Goal: Complete application form: Complete application form

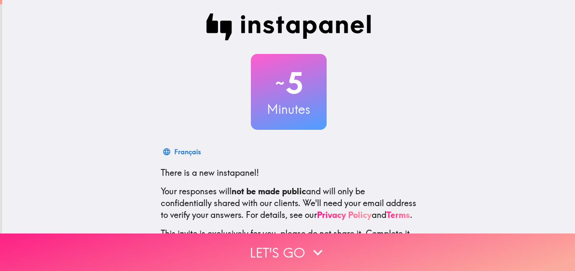
click at [280, 243] on button "Let's go" at bounding box center [287, 251] width 575 height 37
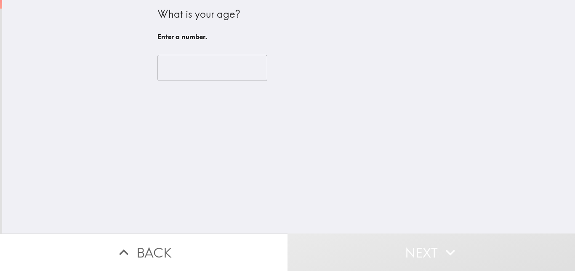
click at [248, 64] on input "number" at bounding box center [213, 68] width 110 height 26
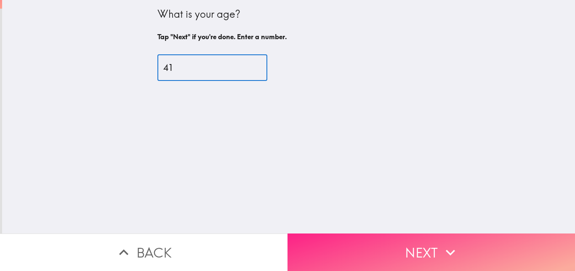
type input "41"
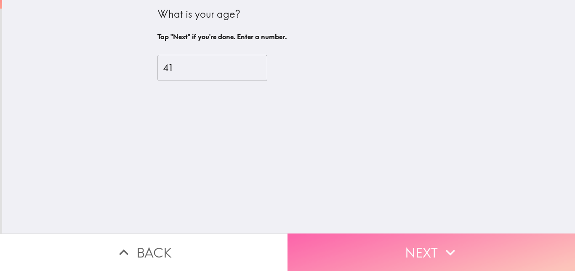
click at [406, 243] on button "Next" at bounding box center [432, 251] width 288 height 37
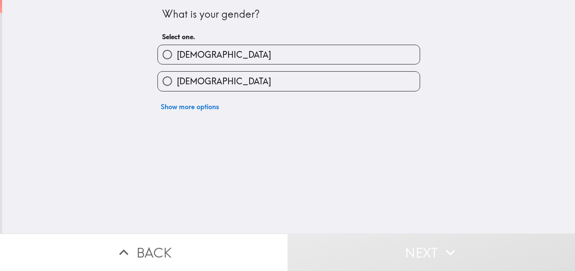
click at [323, 49] on label "[DEMOGRAPHIC_DATA]" at bounding box center [289, 54] width 262 height 19
click at [177, 49] on input "[DEMOGRAPHIC_DATA]" at bounding box center [167, 54] width 19 height 19
radio input "true"
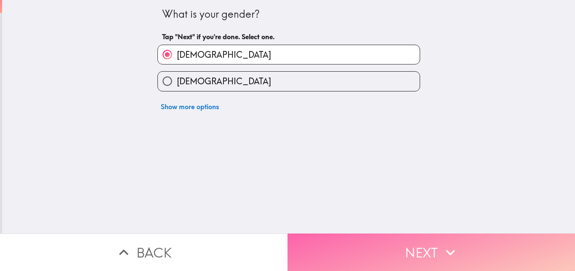
click at [382, 244] on button "Next" at bounding box center [432, 251] width 288 height 37
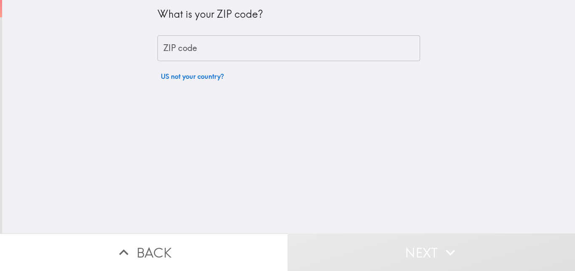
click at [285, 39] on input "ZIP code" at bounding box center [289, 48] width 263 height 26
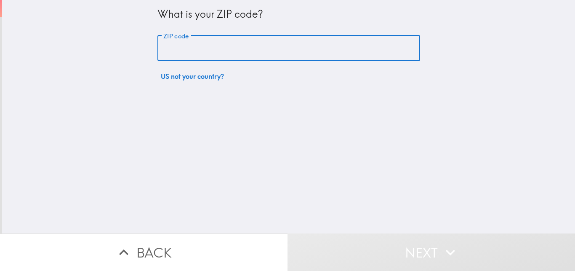
click at [242, 49] on input "ZIP code" at bounding box center [289, 48] width 263 height 26
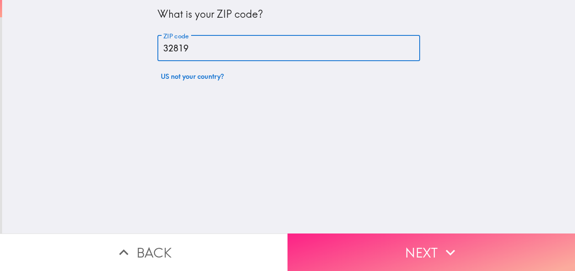
type input "32819"
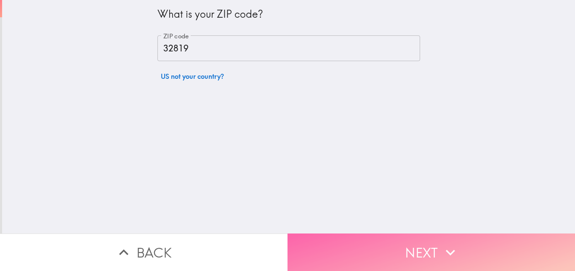
click at [404, 246] on button "Next" at bounding box center [432, 251] width 288 height 37
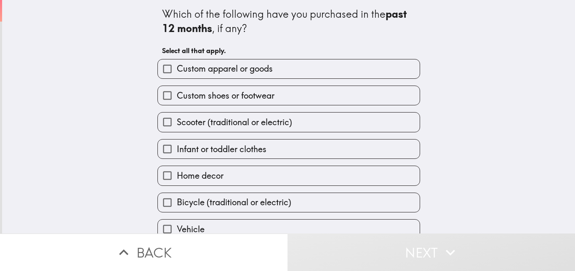
click at [253, 92] on span "Custom shoes or footwear" at bounding box center [226, 96] width 98 height 12
click at [177, 92] on input "Custom shoes or footwear" at bounding box center [167, 95] width 19 height 19
checkbox input "true"
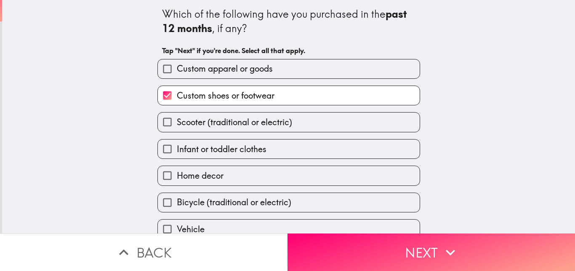
click at [255, 145] on span "Infant or toddler clothes" at bounding box center [222, 149] width 90 height 12
click at [177, 145] on input "Infant or toddler clothes" at bounding box center [167, 148] width 19 height 19
checkbox input "true"
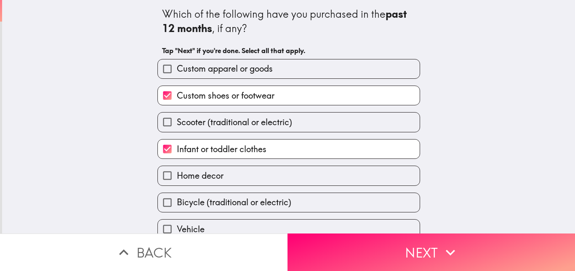
scroll to position [40, 0]
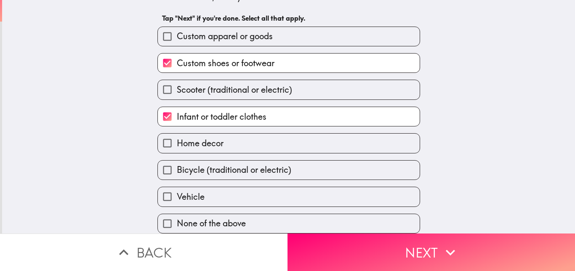
click at [232, 136] on label "Home decor" at bounding box center [289, 143] width 262 height 19
click at [177, 136] on input "Home decor" at bounding box center [167, 143] width 19 height 19
checkbox input "true"
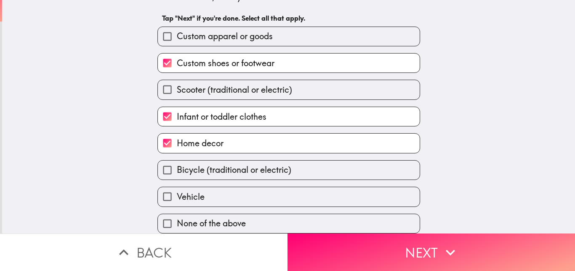
click at [184, 192] on span "Vehicle" at bounding box center [191, 197] width 28 height 12
click at [177, 192] on input "Vehicle" at bounding box center [167, 196] width 19 height 19
checkbox input "true"
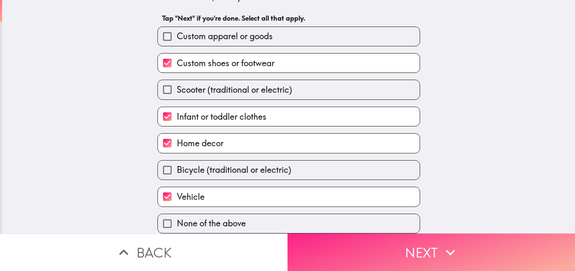
click at [373, 249] on button "Next" at bounding box center [432, 251] width 288 height 37
